Goal: Task Accomplishment & Management: Manage account settings

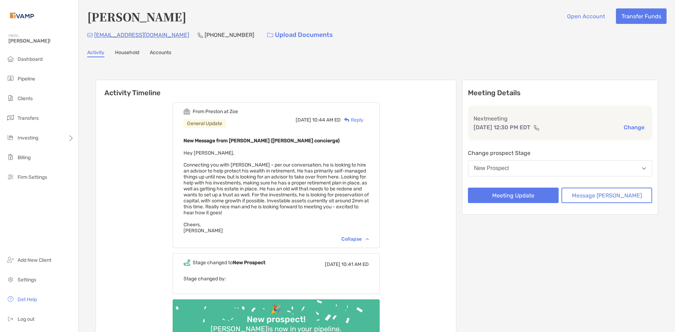
click at [219, 30] on div "[PHONE_NUMBER]" at bounding box center [226, 34] width 57 height 15
drag, startPoint x: 224, startPoint y: 34, endPoint x: 182, endPoint y: 36, distance: 41.5
click at [182, 36] on div "[EMAIL_ADDRESS][DOMAIN_NAME] [PHONE_NUMBER] Upload Documents" at bounding box center [376, 34] width 579 height 15
copy p "[PHONE_NUMBER]"
click at [32, 78] on span "Pipeline" at bounding box center [27, 79] width 18 height 6
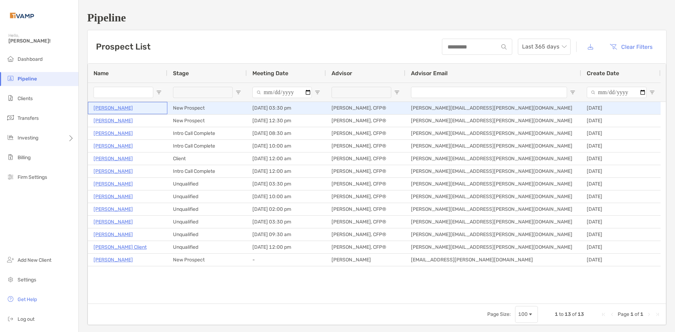
click at [124, 109] on p "Elaine Cashion" at bounding box center [113, 108] width 39 height 9
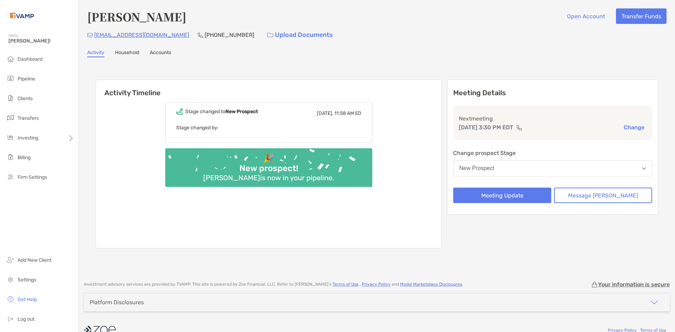
click at [229, 38] on p "[PHONE_NUMBER]" at bounding box center [230, 35] width 50 height 9
drag, startPoint x: 232, startPoint y: 35, endPoint x: 191, endPoint y: 36, distance: 40.8
click at [198, 36] on div "(205) 528-1226" at bounding box center [226, 34] width 57 height 15
copy div "(205) 528-1226"
drag, startPoint x: 178, startPoint y: 36, endPoint x: 93, endPoint y: 36, distance: 85.1
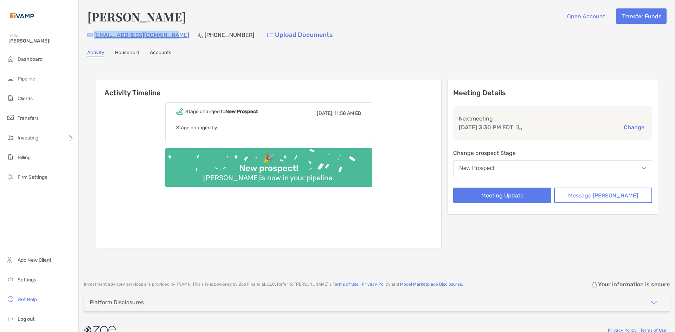
click at [93, 36] on div "ashwood.mgr@mansermar.com (205) 528-1226 Upload Documents" at bounding box center [376, 34] width 579 height 15
copy div "ashwood.mgr@mansermar.com"
click at [604, 197] on button "Message [PERSON_NAME]" at bounding box center [603, 195] width 98 height 15
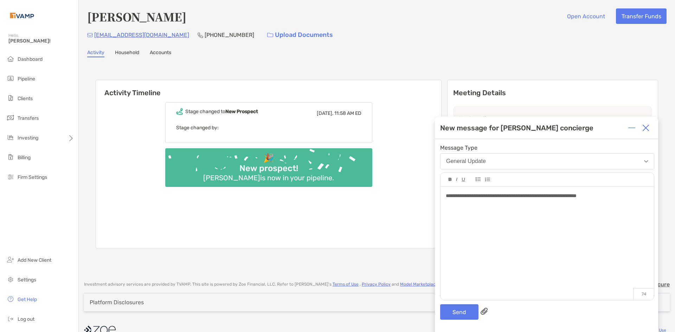
click at [540, 197] on span "**********" at bounding box center [511, 195] width 131 height 5
click at [548, 195] on span "**********" at bounding box center [511, 195] width 131 height 5
click at [630, 201] on div "**********" at bounding box center [546, 240] width 213 height 107
click at [464, 310] on button "Send" at bounding box center [459, 311] width 38 height 15
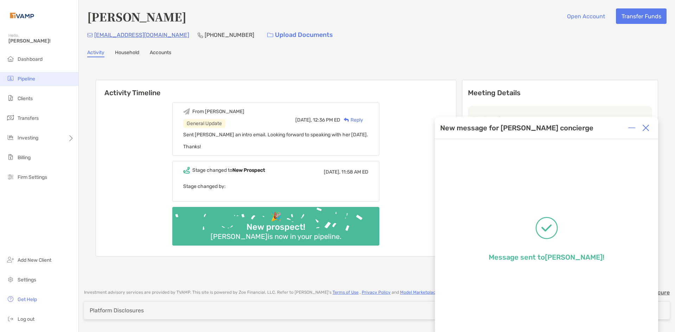
click at [29, 77] on span "Pipeline" at bounding box center [27, 79] width 18 height 6
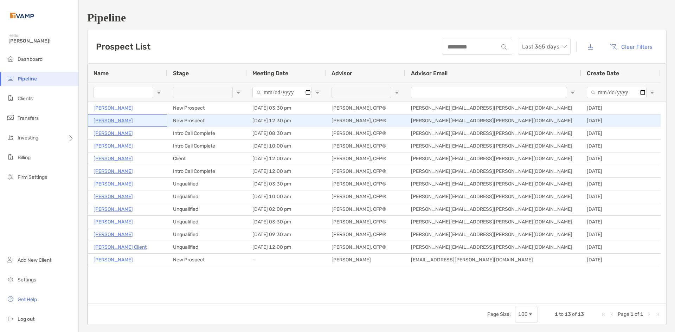
click at [125, 122] on p "[PERSON_NAME]" at bounding box center [113, 120] width 39 height 9
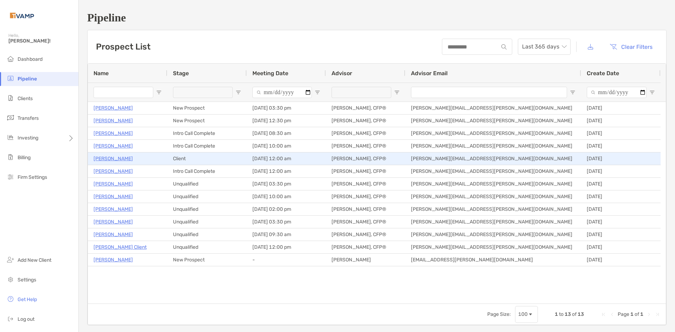
click at [112, 160] on p "Nicholas Fancera" at bounding box center [113, 158] width 39 height 9
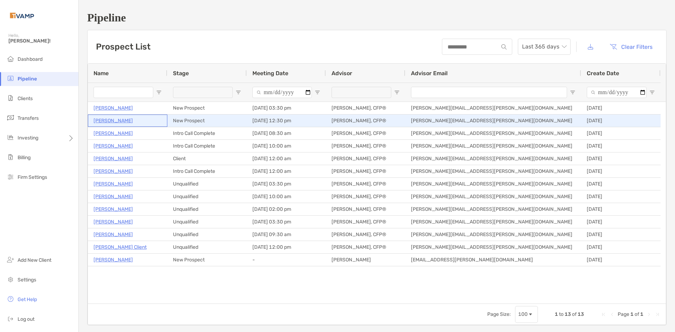
click at [118, 121] on p "[PERSON_NAME]" at bounding box center [113, 120] width 39 height 9
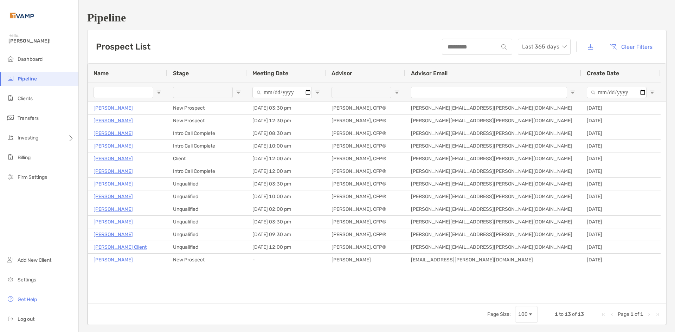
click at [14, 77] on img at bounding box center [10, 78] width 8 height 8
drag, startPoint x: 45, startPoint y: 73, endPoint x: 31, endPoint y: 79, distance: 15.6
click at [34, 79] on li "Pipeline" at bounding box center [39, 79] width 78 height 14
drag, startPoint x: 28, startPoint y: 79, endPoint x: 32, endPoint y: 64, distance: 15.5
click at [27, 78] on span "Pipeline" at bounding box center [27, 79] width 19 height 6
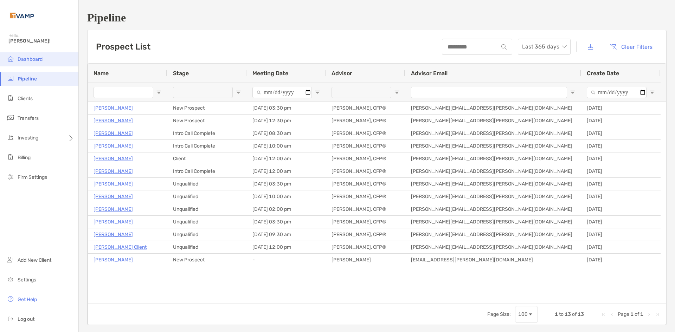
click at [34, 61] on span "Dashboard" at bounding box center [30, 59] width 25 height 6
click at [36, 60] on span "Dashboard" at bounding box center [30, 59] width 25 height 6
click at [24, 81] on span "Pipeline" at bounding box center [27, 79] width 19 height 6
drag, startPoint x: 14, startPoint y: 61, endPoint x: 15, endPoint y: 58, distance: 3.8
click at [14, 61] on img at bounding box center [10, 58] width 8 height 8
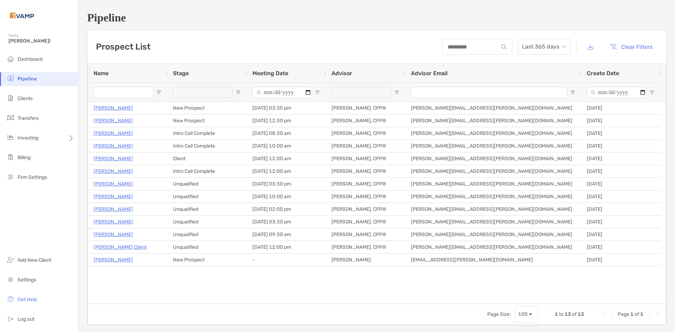
click at [34, 80] on span "Pipeline" at bounding box center [27, 79] width 19 height 6
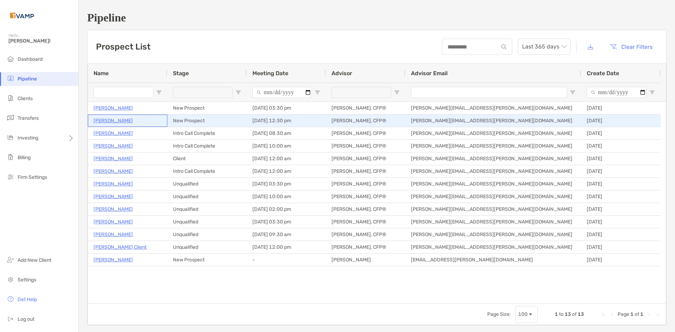
click at [112, 120] on p "Roger Johnston" at bounding box center [113, 120] width 39 height 9
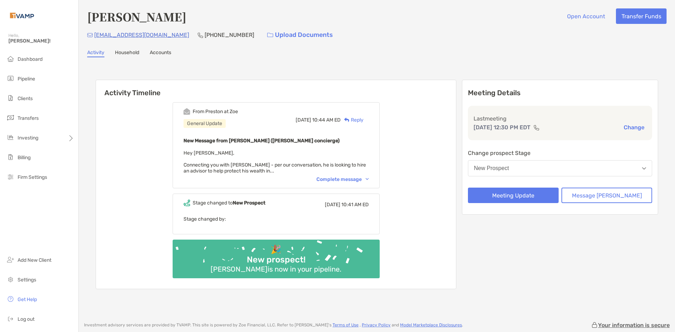
click at [369, 179] on img at bounding box center [367, 179] width 3 height 2
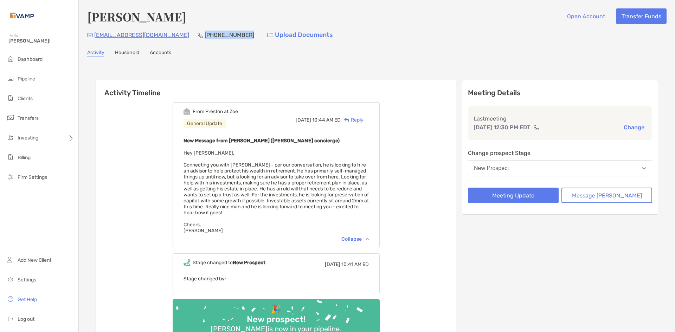
drag, startPoint x: 225, startPoint y: 32, endPoint x: 182, endPoint y: 39, distance: 43.4
click at [182, 39] on div "[EMAIL_ADDRESS][DOMAIN_NAME] [PHONE_NUMBER] Upload Documents" at bounding box center [376, 34] width 579 height 15
copy p "[PHONE_NUMBER]"
click at [570, 166] on button "New Prospect" at bounding box center [560, 168] width 184 height 16
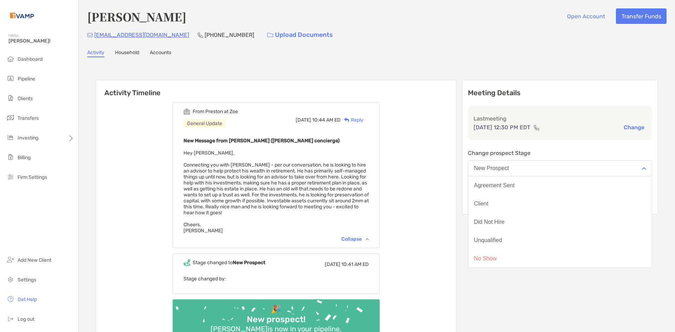
click at [516, 287] on div "Meeting Details Last meeting [DATE] 12:30 PM EDT Change Change prospect Stage N…" at bounding box center [560, 214] width 196 height 269
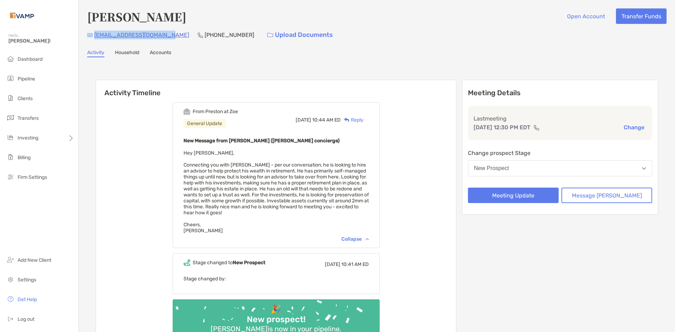
drag, startPoint x: 166, startPoint y: 33, endPoint x: 92, endPoint y: 34, distance: 73.8
click at [92, 34] on div "[EMAIL_ADDRESS][DOMAIN_NAME] [PHONE_NUMBER] Upload Documents" at bounding box center [376, 34] width 579 height 15
copy div "[EMAIL_ADDRESS][DOMAIN_NAME]"
click at [358, 67] on div "Activity Timeline From [GEOGRAPHIC_DATA] at Zoe General Update [DATE] 10:44 AM …" at bounding box center [376, 215] width 579 height 302
drag, startPoint x: 139, startPoint y: 37, endPoint x: 94, endPoint y: 36, distance: 44.7
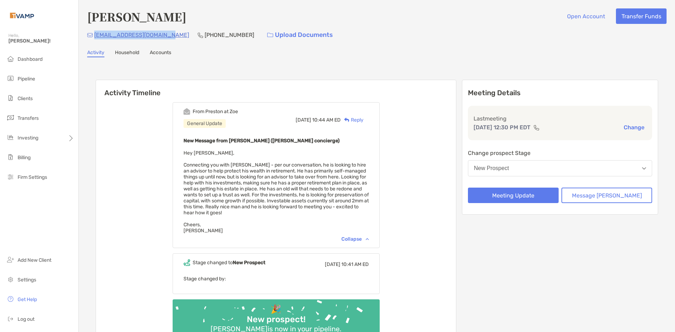
click at [94, 36] on div "[EMAIL_ADDRESS][DOMAIN_NAME] [PHONE_NUMBER] Upload Documents" at bounding box center [376, 34] width 579 height 15
copy p "[EMAIL_ADDRESS][DOMAIN_NAME]"
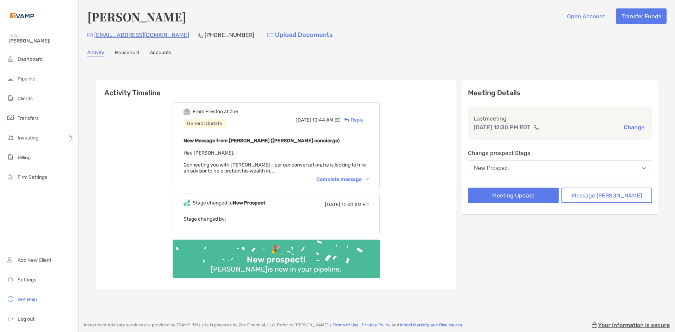
click at [619, 172] on button "New Prospect" at bounding box center [560, 168] width 184 height 16
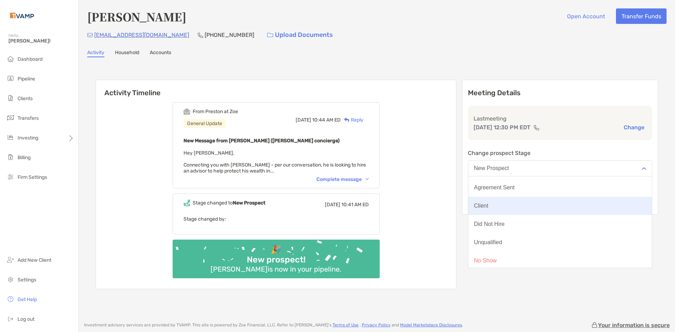
scroll to position [55, 0]
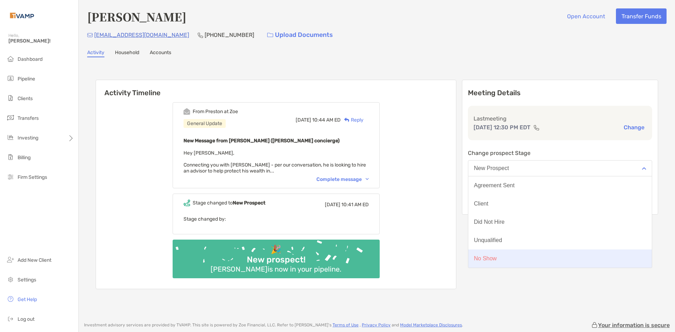
click at [525, 257] on button "No Show" at bounding box center [560, 259] width 184 height 18
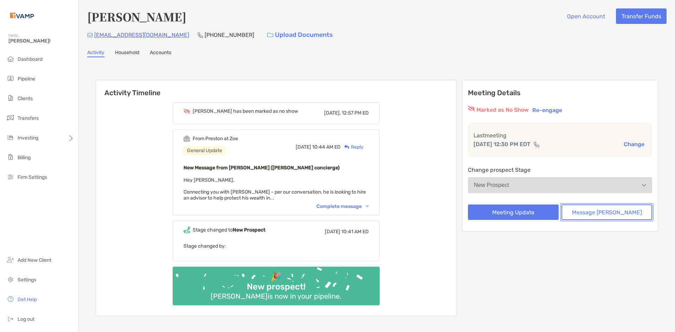
click at [604, 211] on button "Message [PERSON_NAME]" at bounding box center [606, 212] width 91 height 15
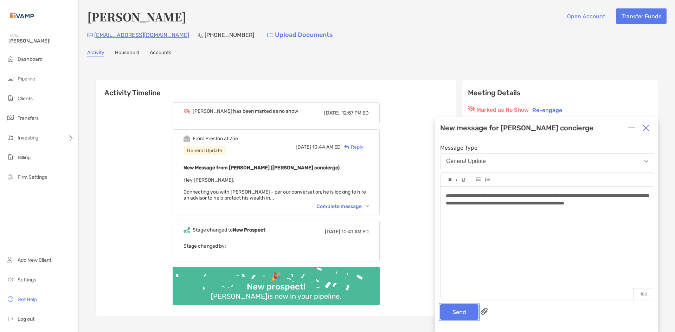
click at [463, 313] on button "Send" at bounding box center [459, 311] width 38 height 15
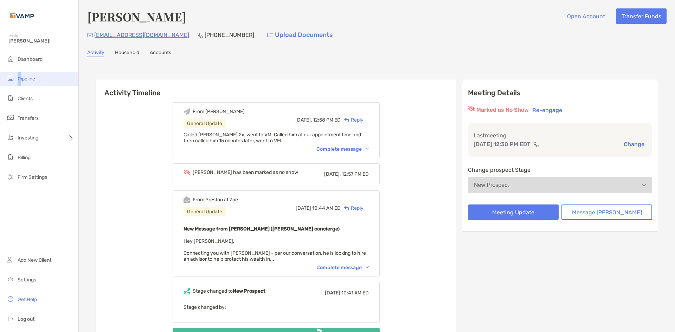
click at [19, 78] on span "Pipeline" at bounding box center [27, 79] width 18 height 6
